Goal: Transaction & Acquisition: Purchase product/service

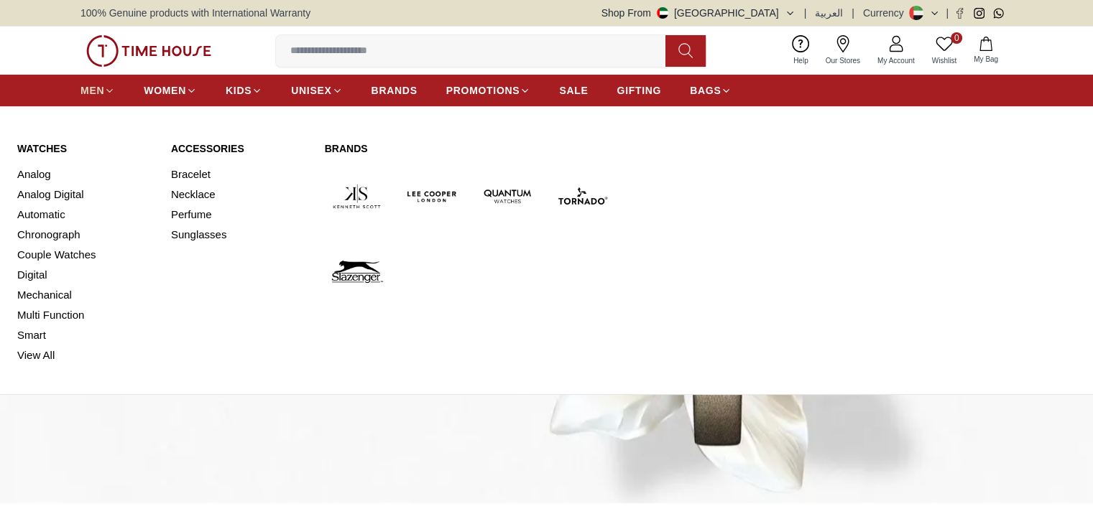
click at [102, 91] on span "MEN" at bounding box center [92, 90] width 24 height 14
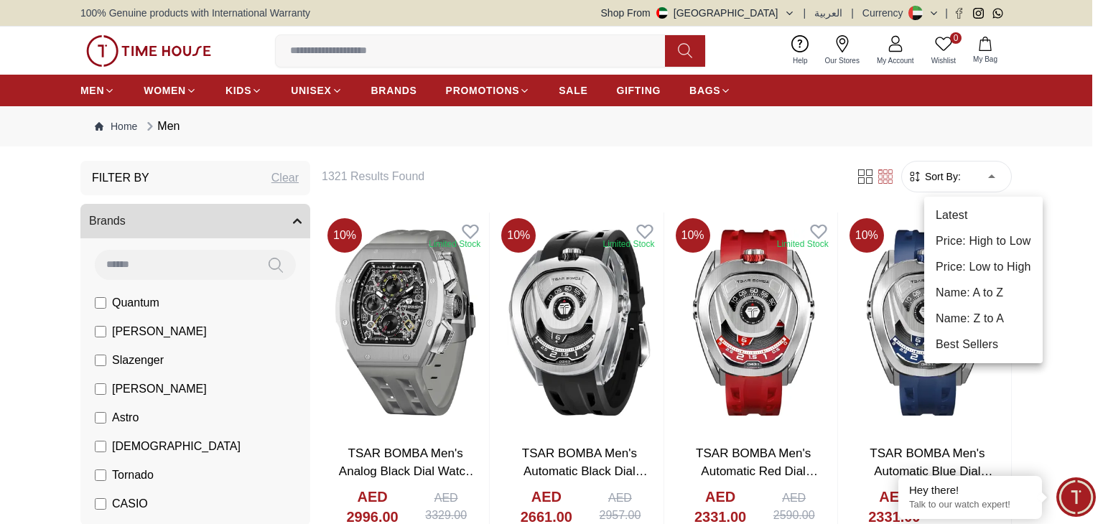
click at [992, 272] on li "Price: Low to High" at bounding box center [984, 267] width 119 height 26
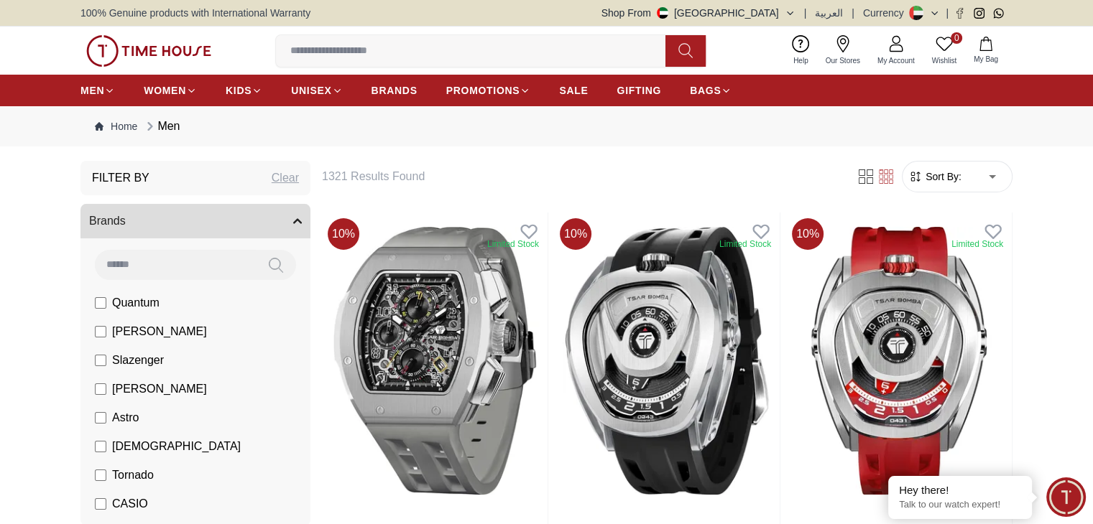
type input "*"
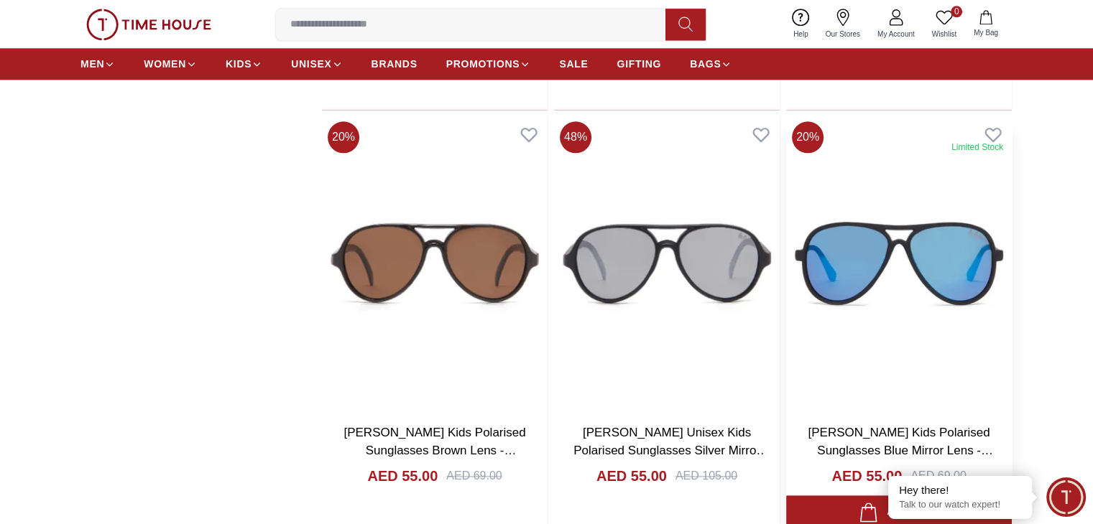
scroll to position [1635, 0]
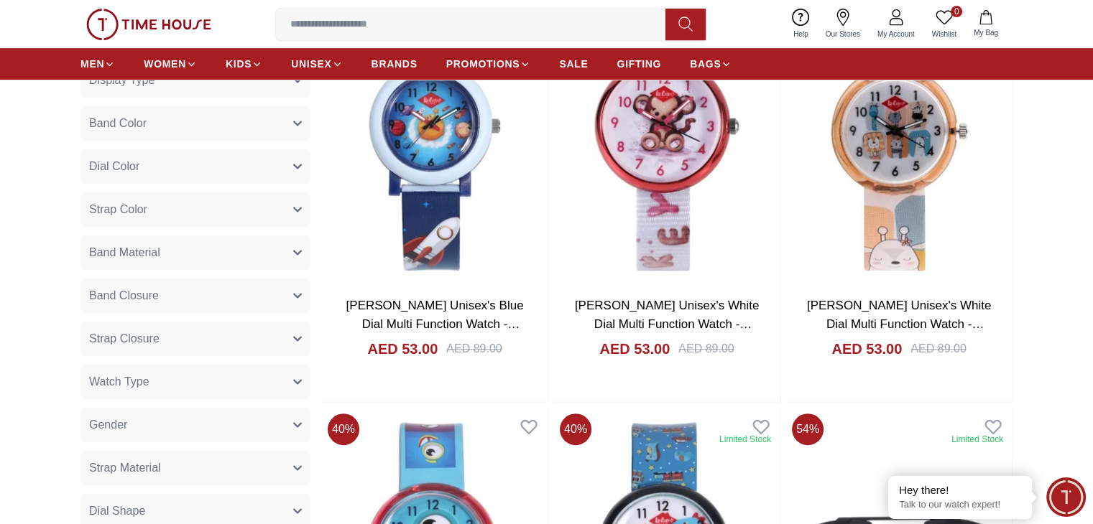
scroll to position [647, 0]
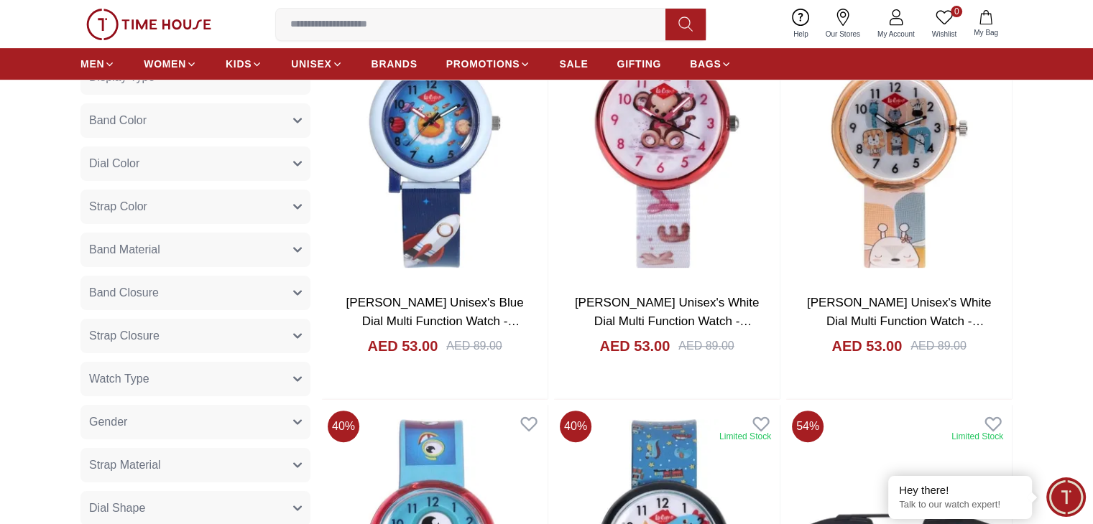
click at [185, 211] on button "Strap Color" at bounding box center [195, 207] width 230 height 34
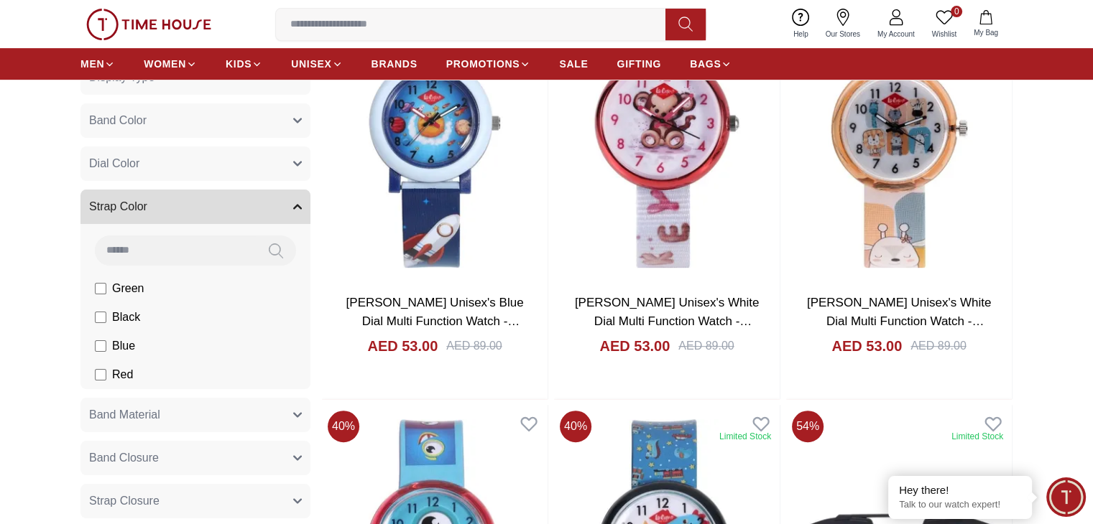
click at [185, 210] on button "Strap Color" at bounding box center [195, 207] width 230 height 34
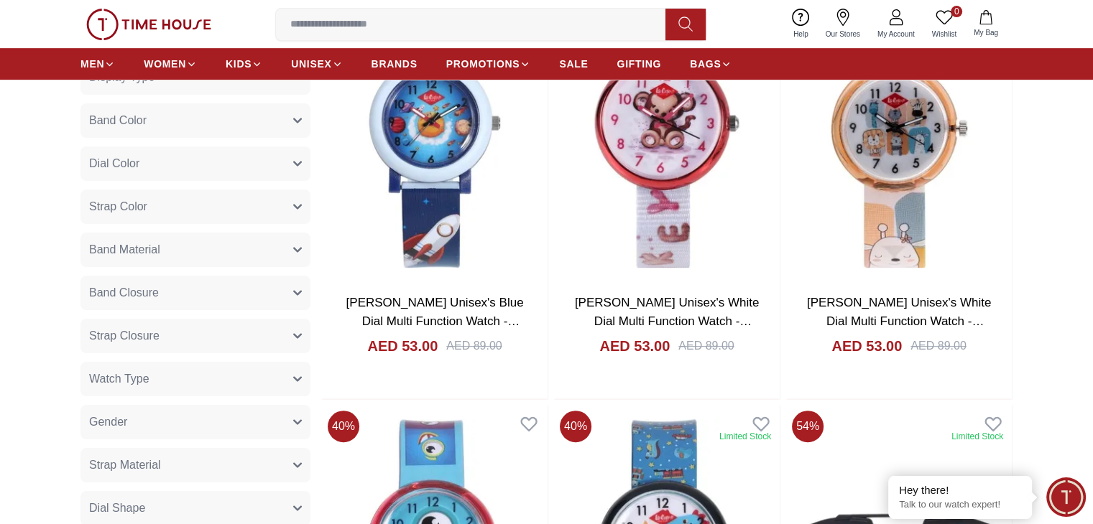
click at [183, 256] on button "Band Material" at bounding box center [195, 250] width 230 height 34
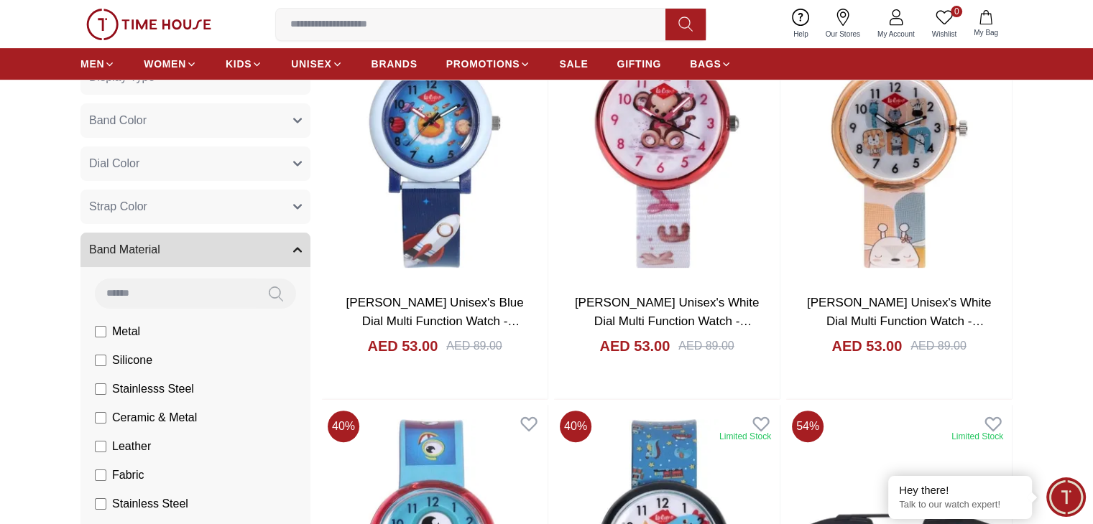
click at [182, 256] on button "Band Material" at bounding box center [195, 250] width 230 height 34
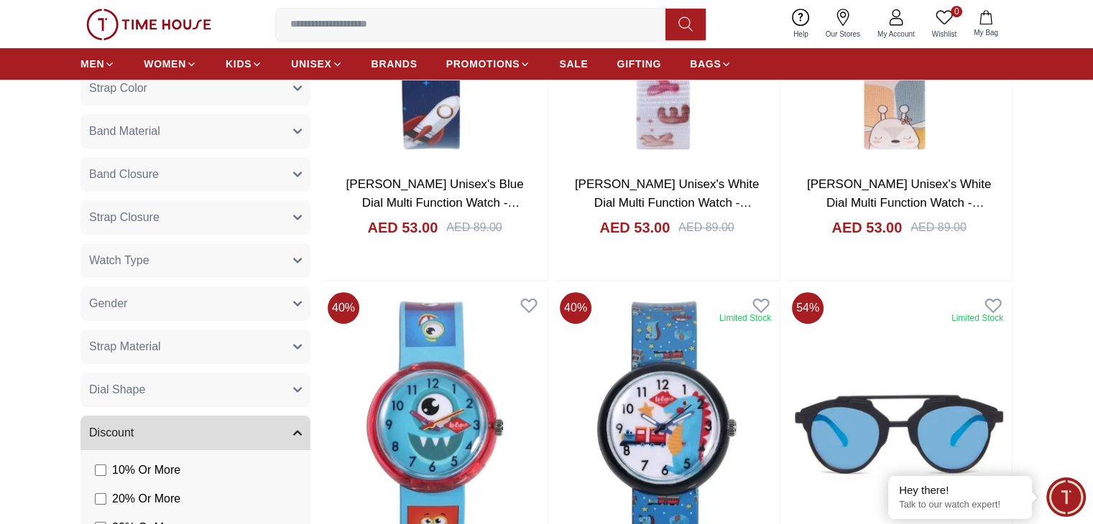
scroll to position [790, 0]
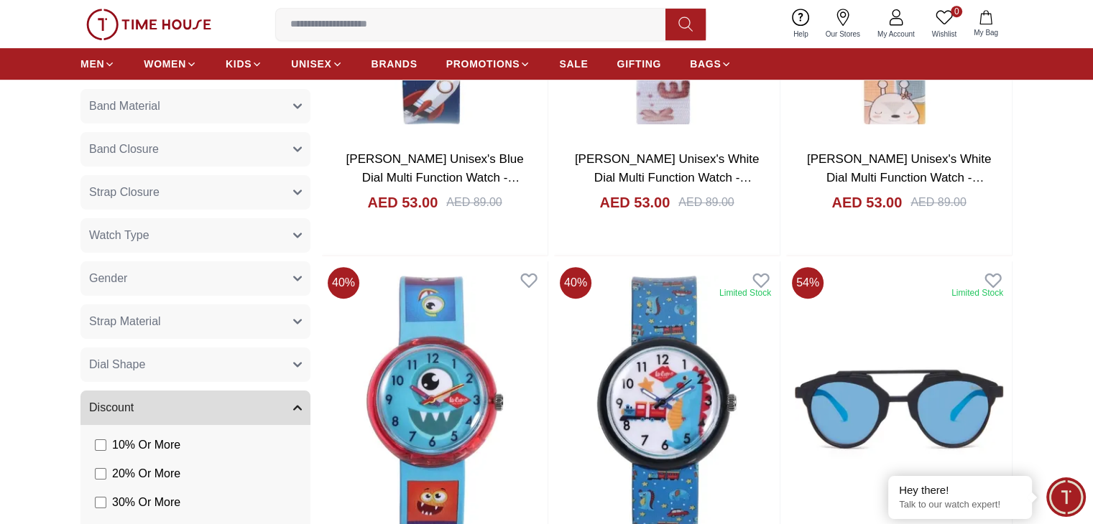
click at [167, 190] on button "Strap Closure" at bounding box center [195, 192] width 230 height 34
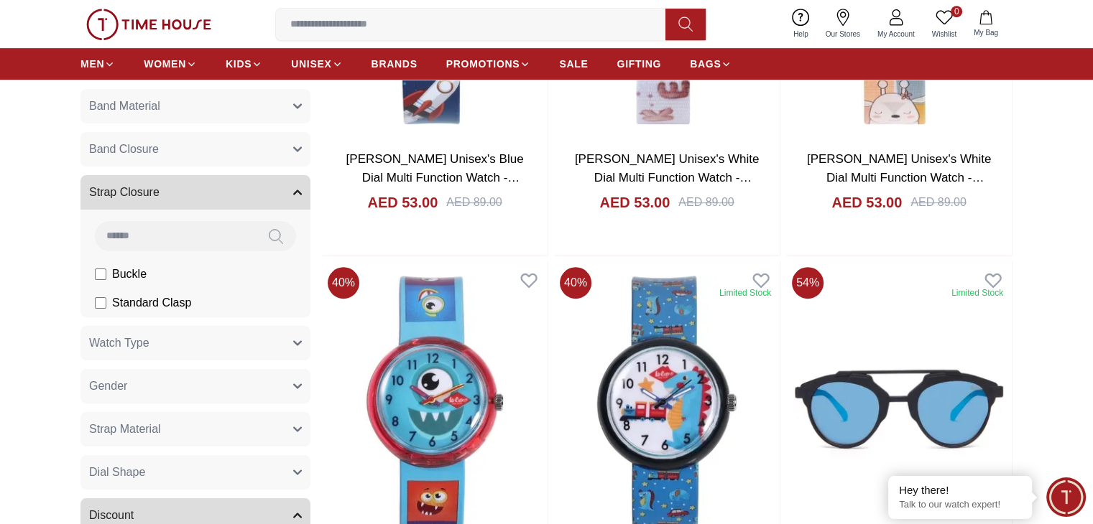
click at [167, 190] on button "Strap Closure" at bounding box center [195, 192] width 230 height 34
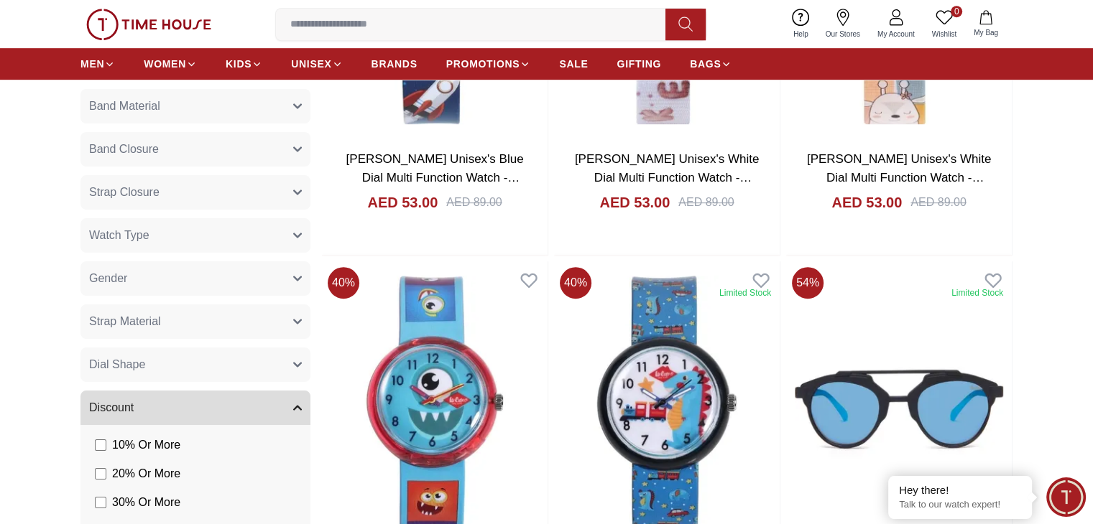
click at [173, 199] on button "Strap Closure" at bounding box center [195, 192] width 230 height 34
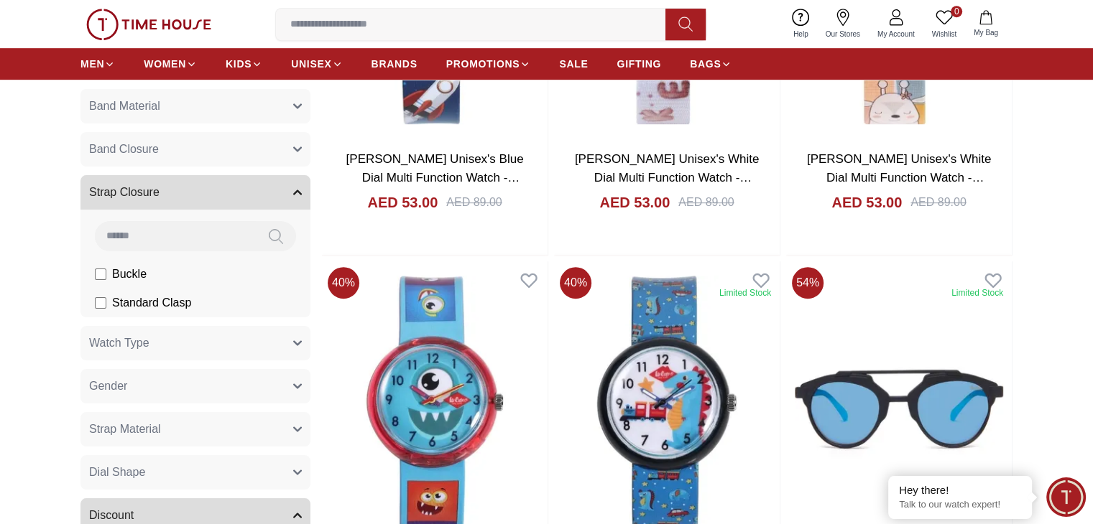
click at [173, 199] on button "Strap Closure" at bounding box center [195, 192] width 230 height 34
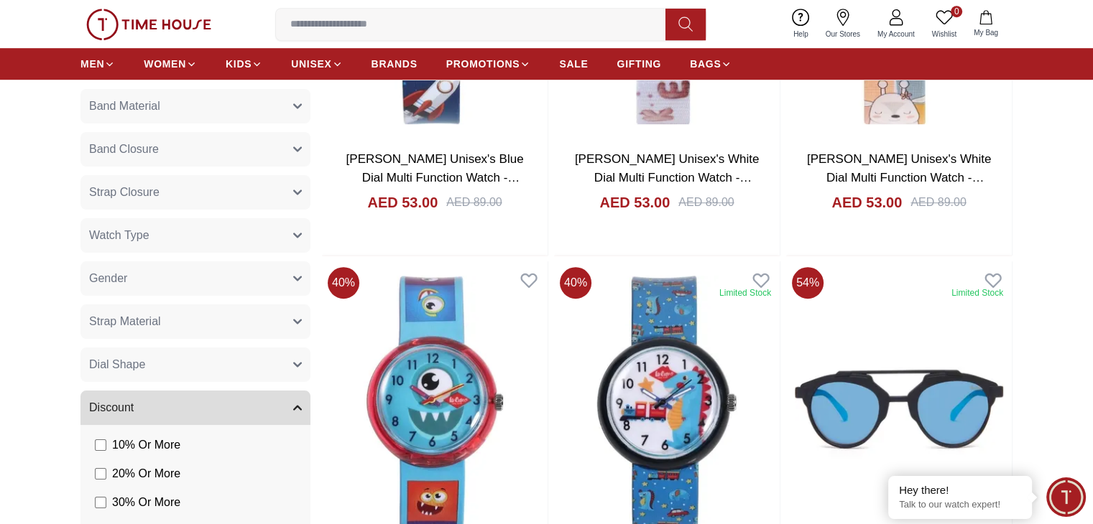
click at [164, 290] on button "Gender" at bounding box center [195, 278] width 230 height 34
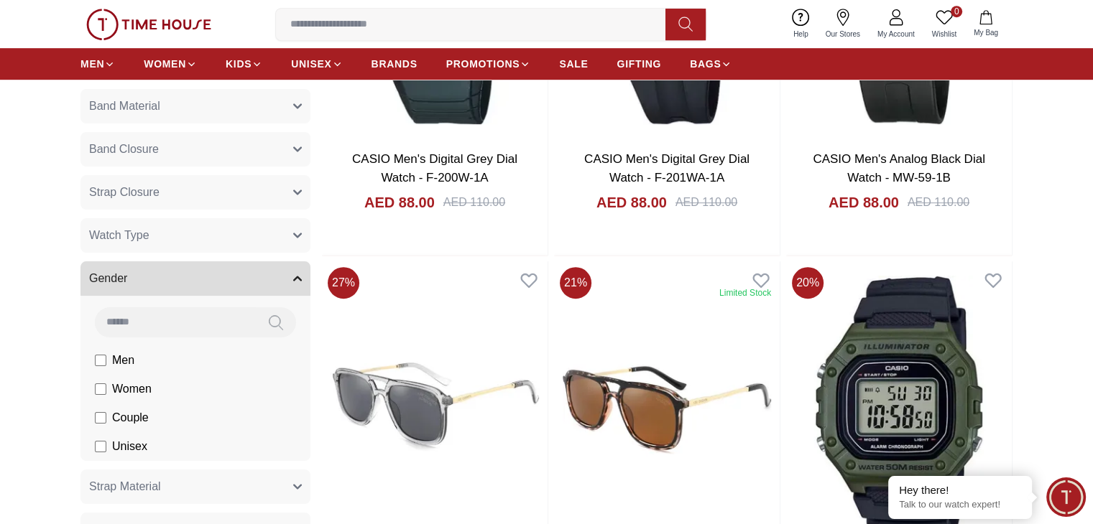
click at [193, 285] on button "Gender" at bounding box center [195, 278] width 230 height 34
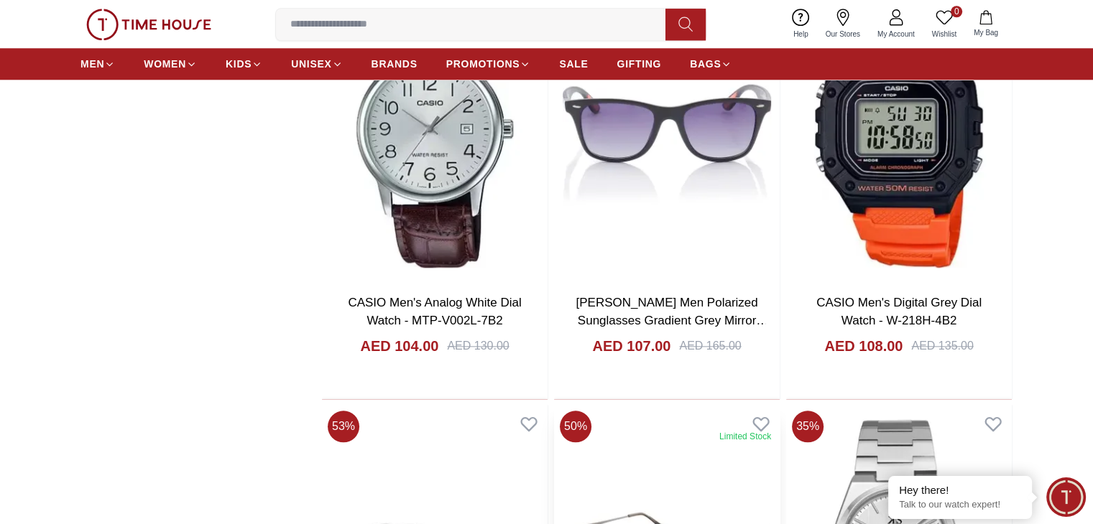
scroll to position [1509, 0]
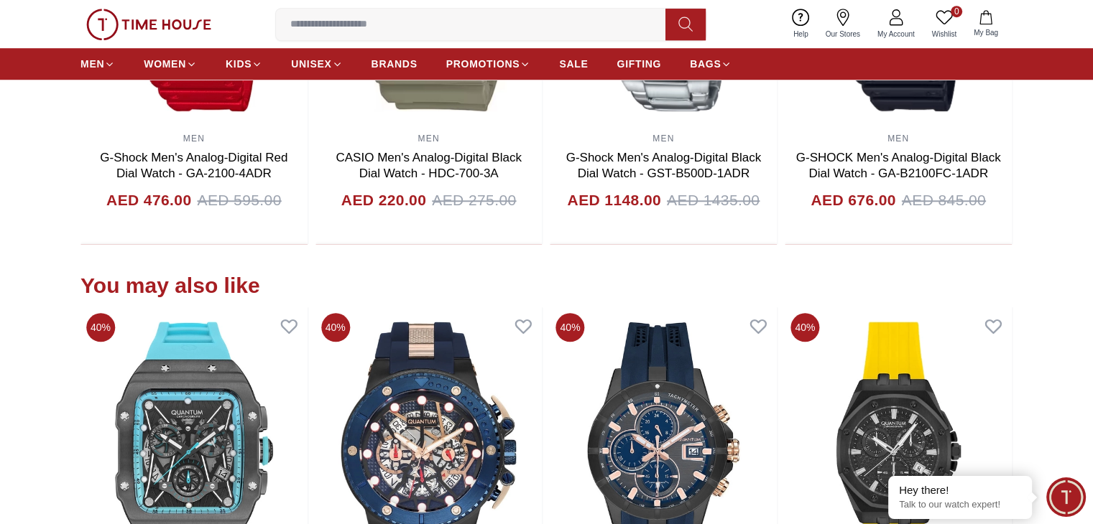
scroll to position [1509, 0]
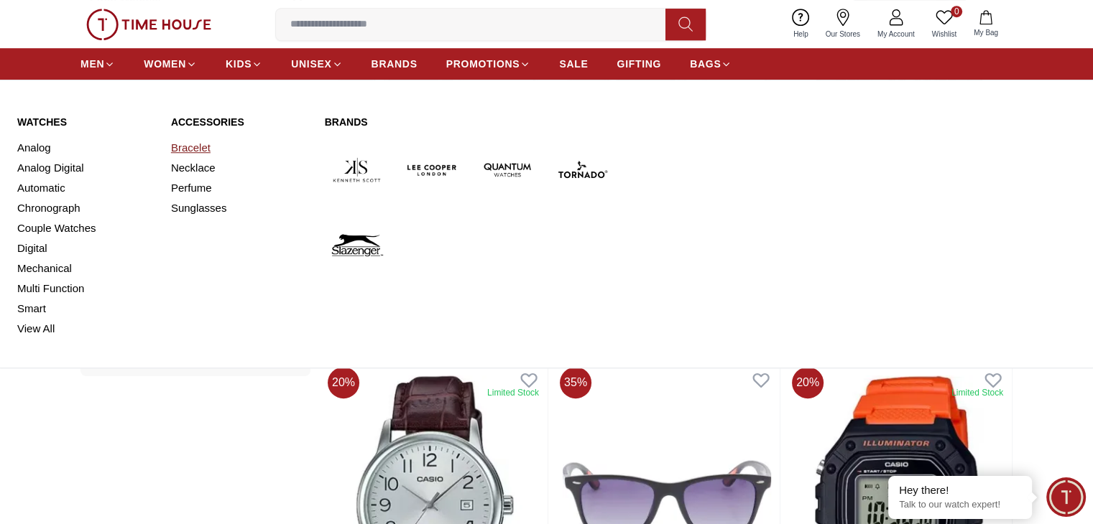
scroll to position [1720, 0]
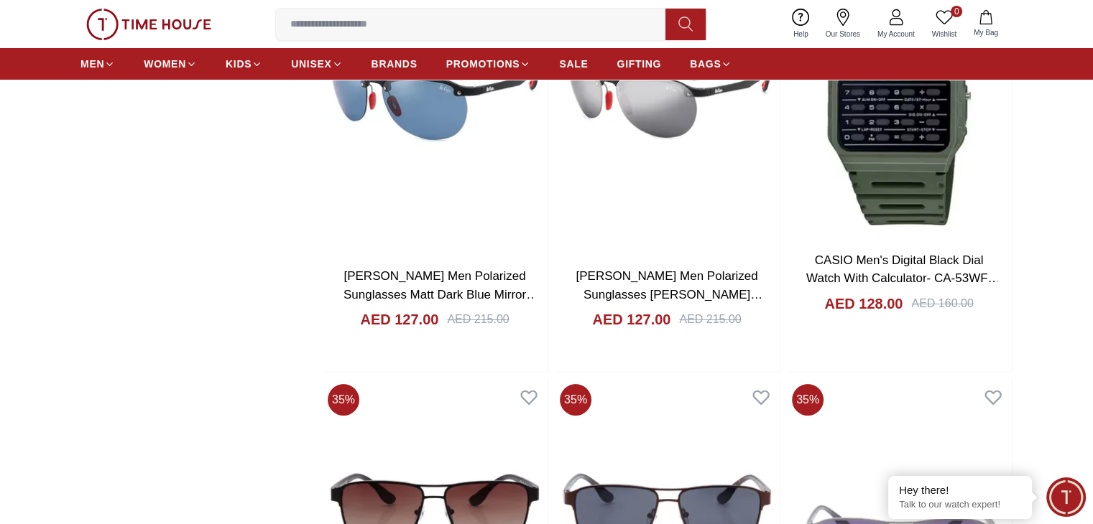
scroll to position [5351, 0]
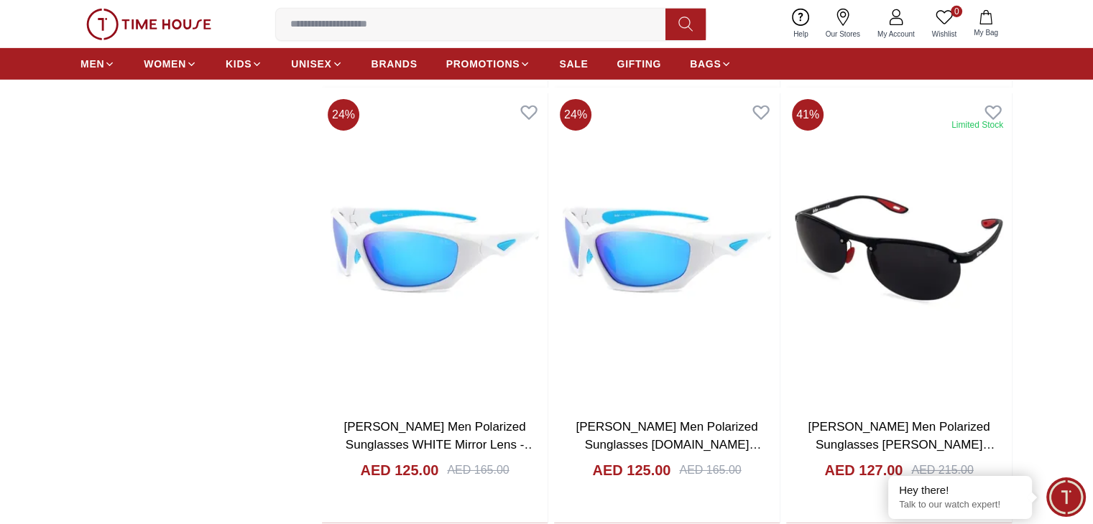
scroll to position [4920, 0]
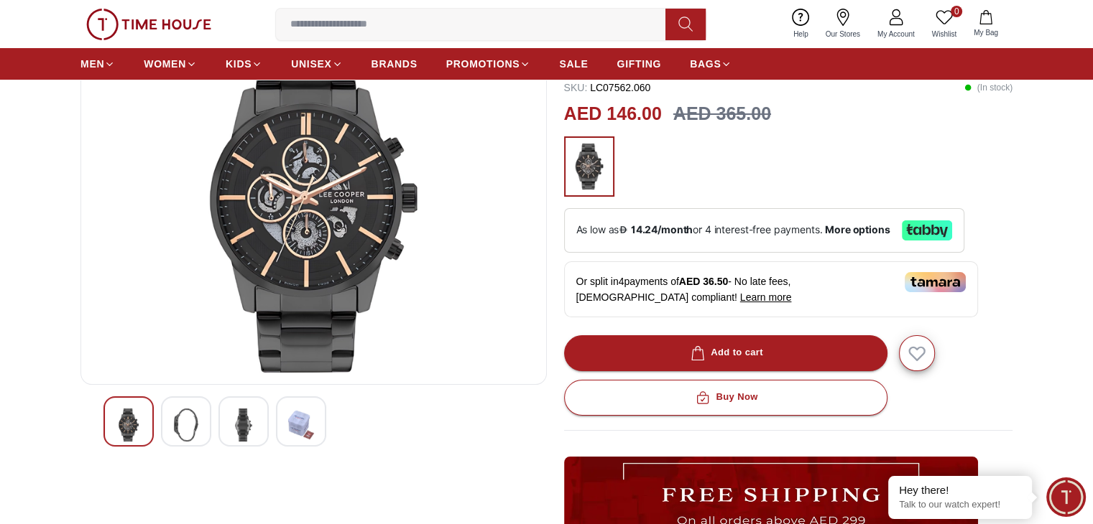
scroll to position [144, 0]
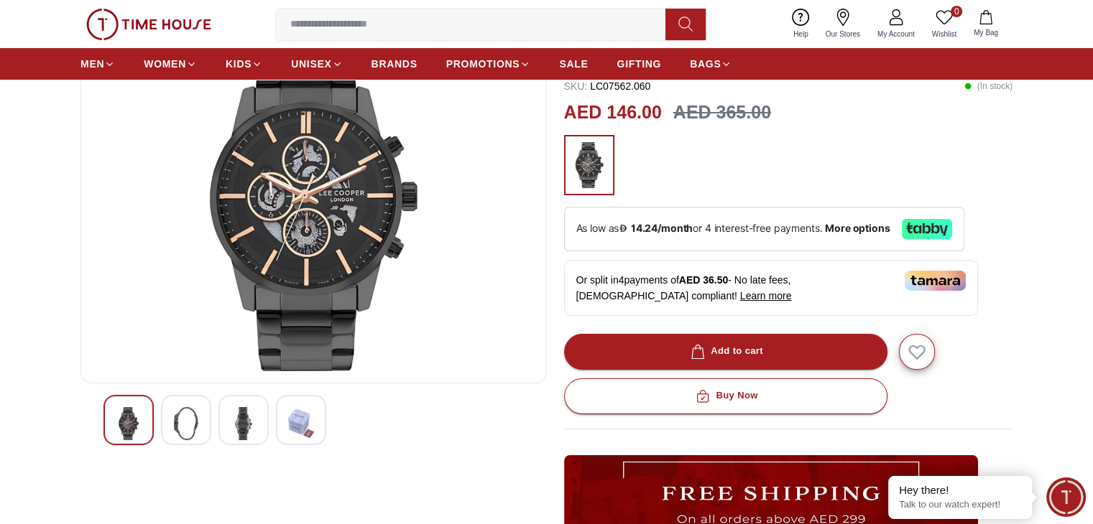
click at [190, 411] on img at bounding box center [186, 423] width 26 height 33
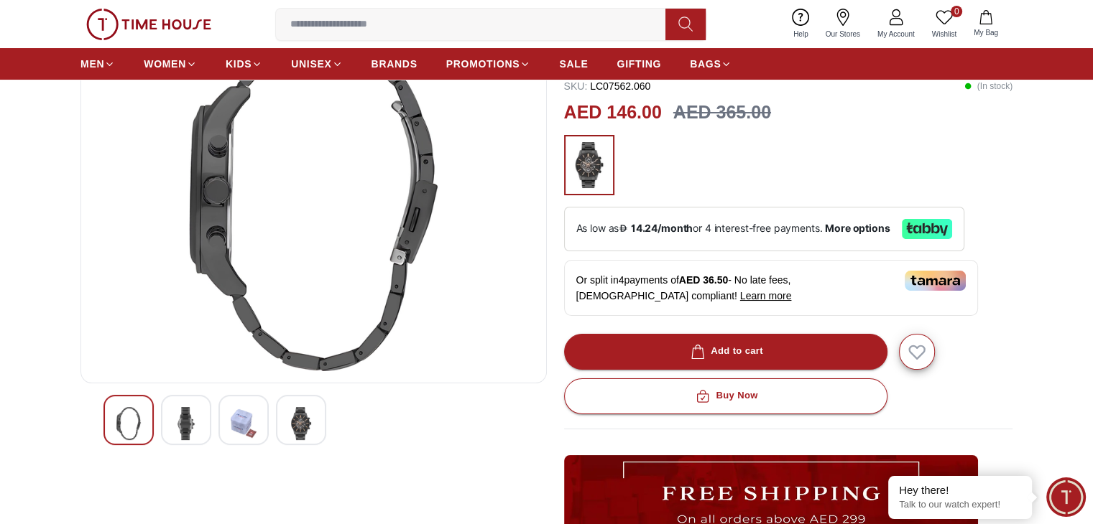
click at [227, 436] on div at bounding box center [243, 420] width 50 height 50
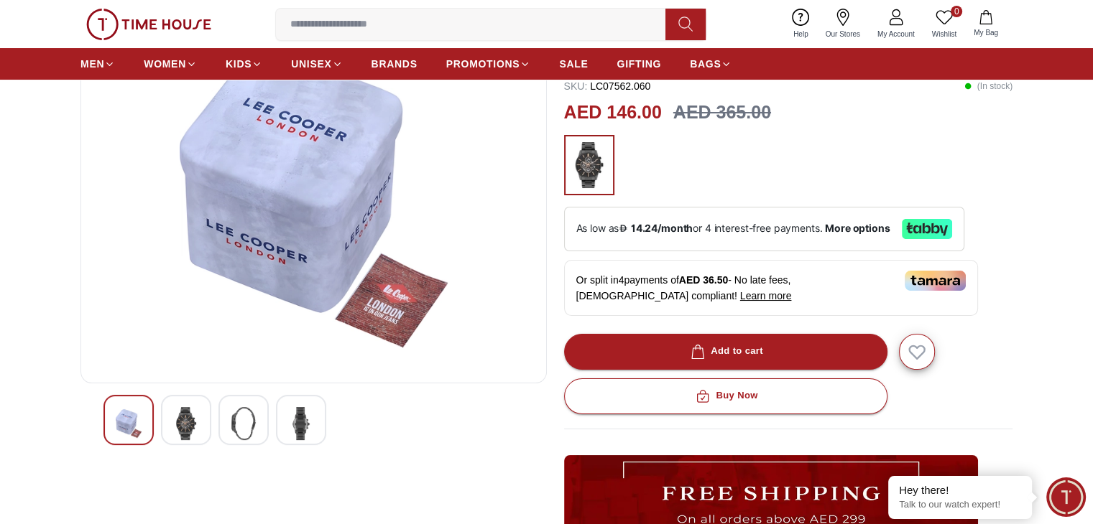
click at [293, 425] on img at bounding box center [301, 423] width 26 height 33
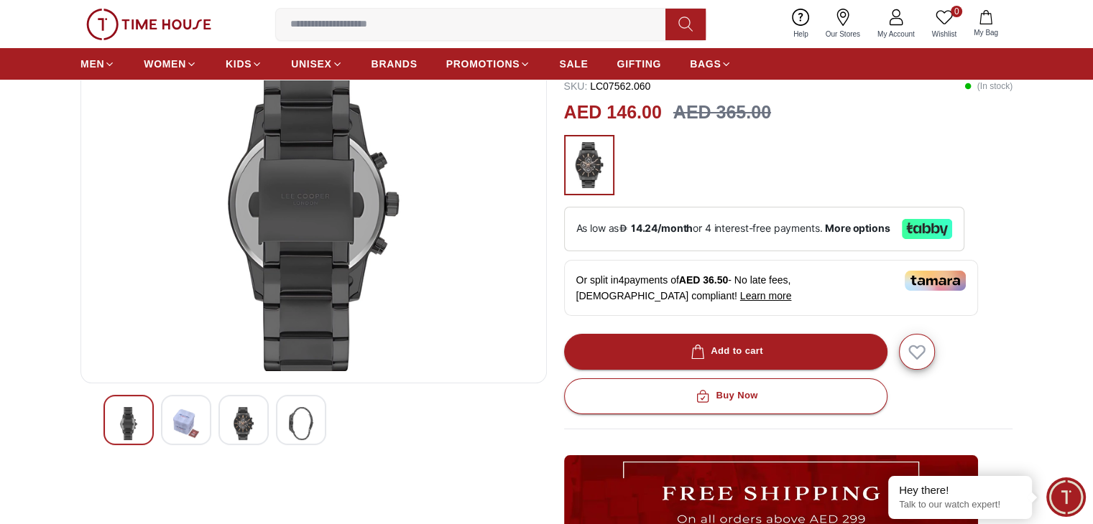
click at [124, 408] on img at bounding box center [129, 423] width 26 height 33
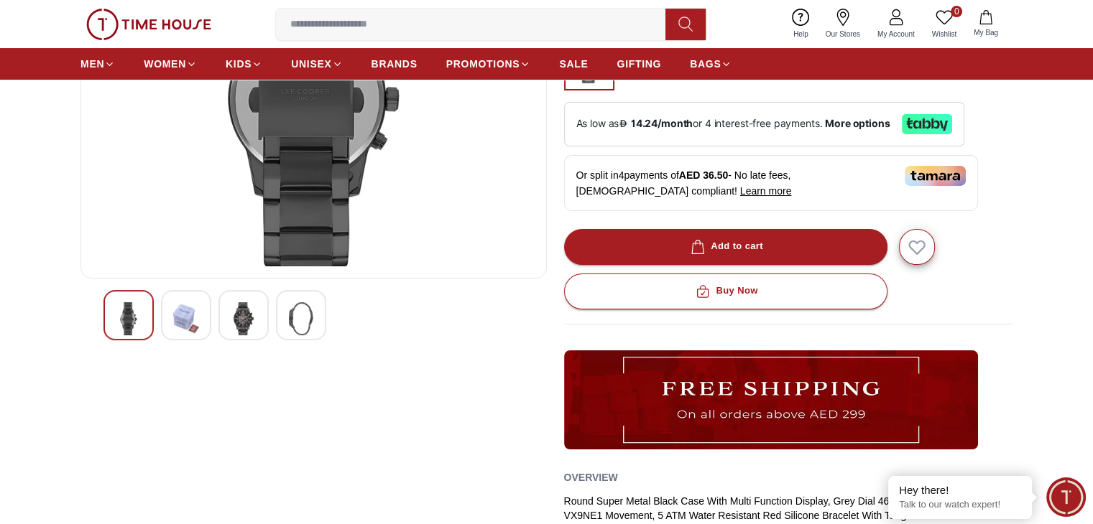
scroll to position [287, 0]
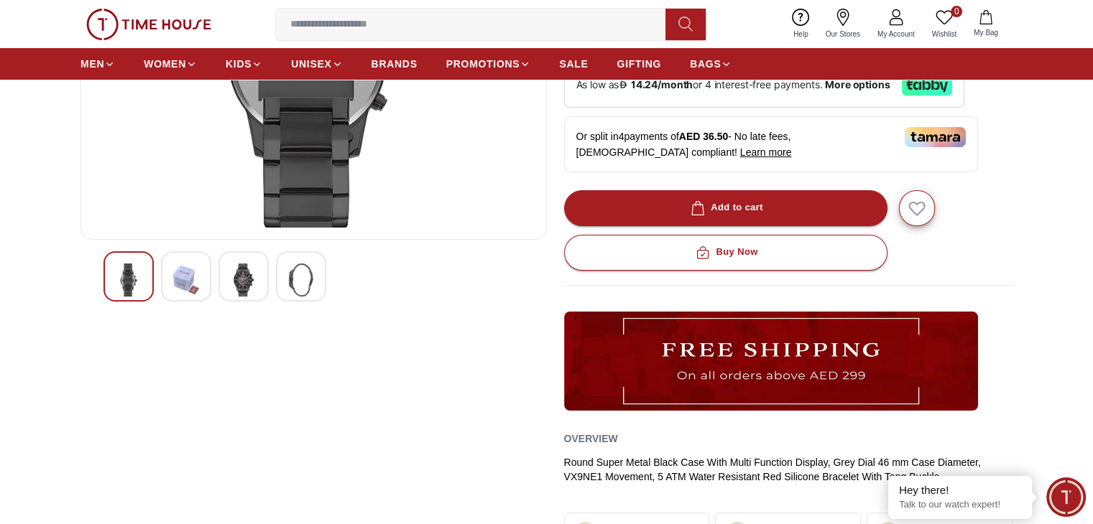
click at [239, 280] on img at bounding box center [244, 280] width 26 height 33
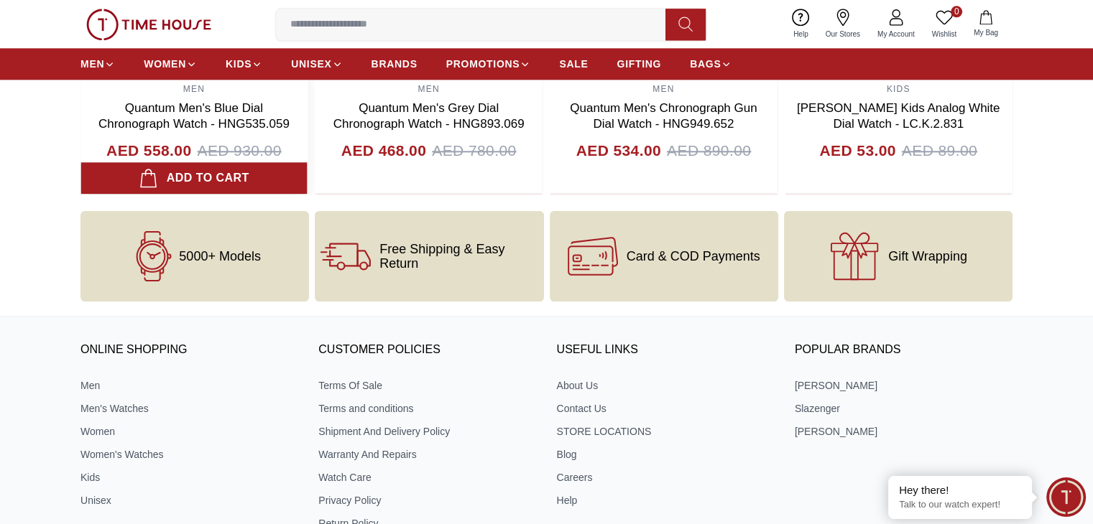
scroll to position [1940, 0]
